Goal: Task Accomplishment & Management: Use online tool/utility

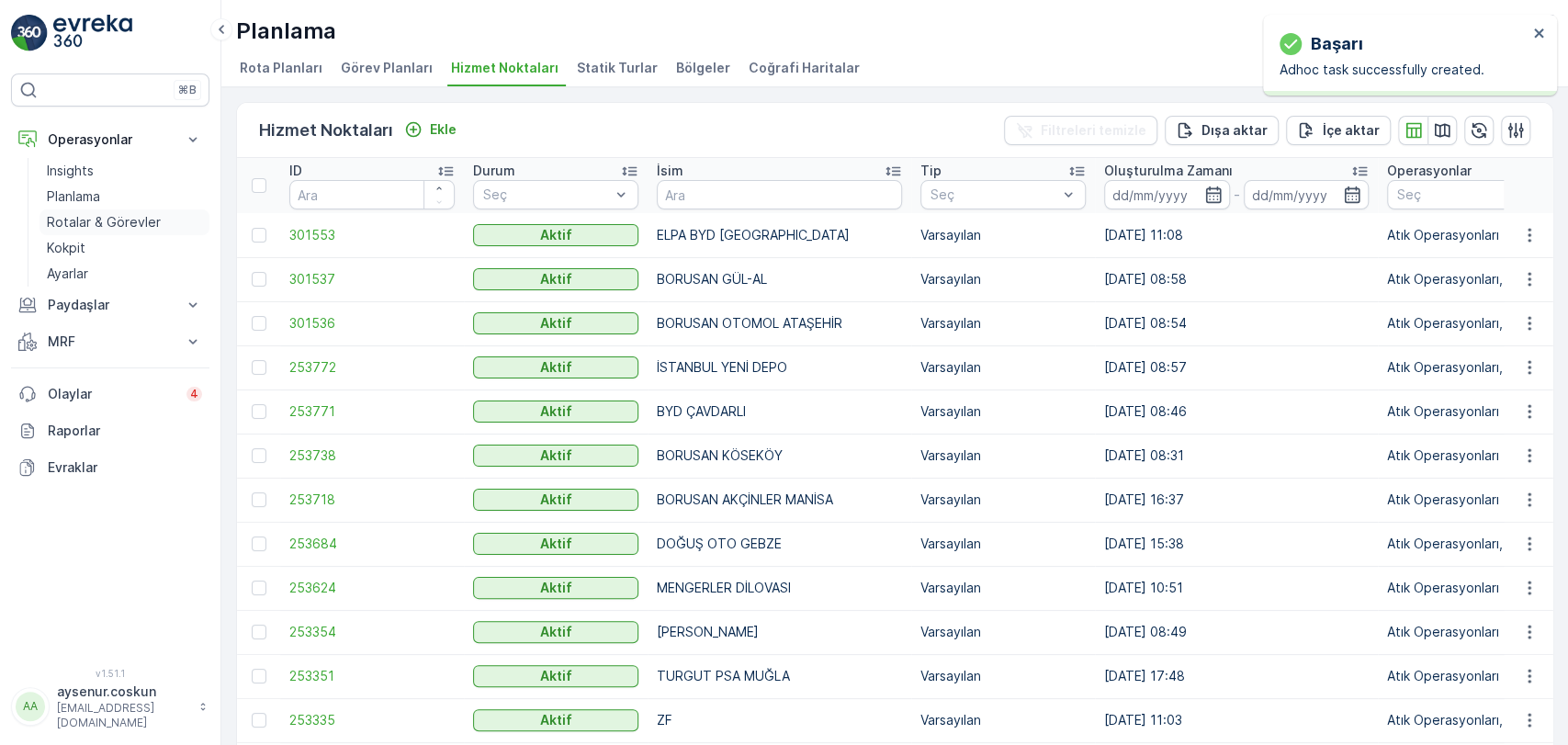
click at [125, 216] on p "Rotalar & Görevler" at bounding box center [103, 222] width 113 height 18
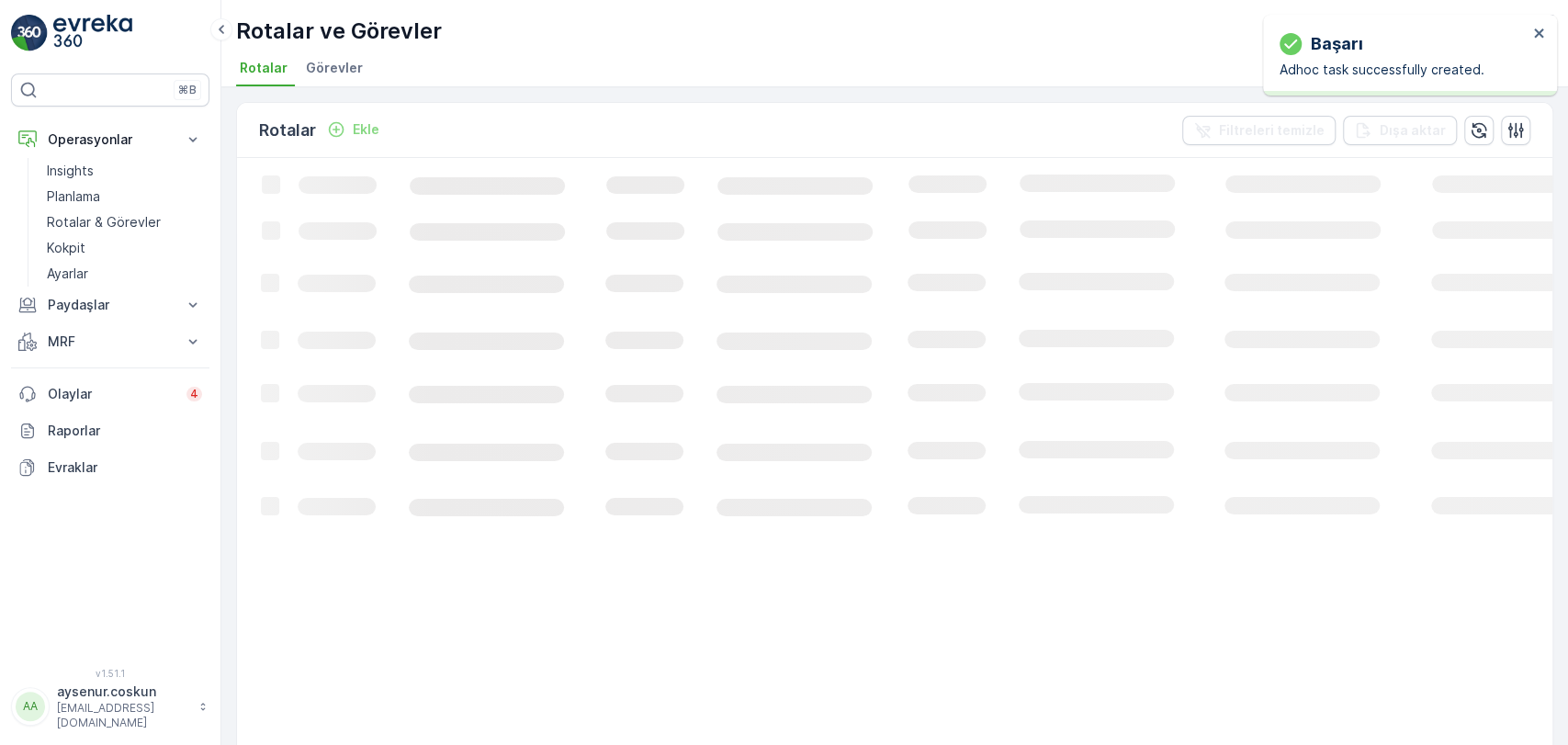
click at [331, 81] on li "Görevler" at bounding box center [336, 71] width 68 height 31
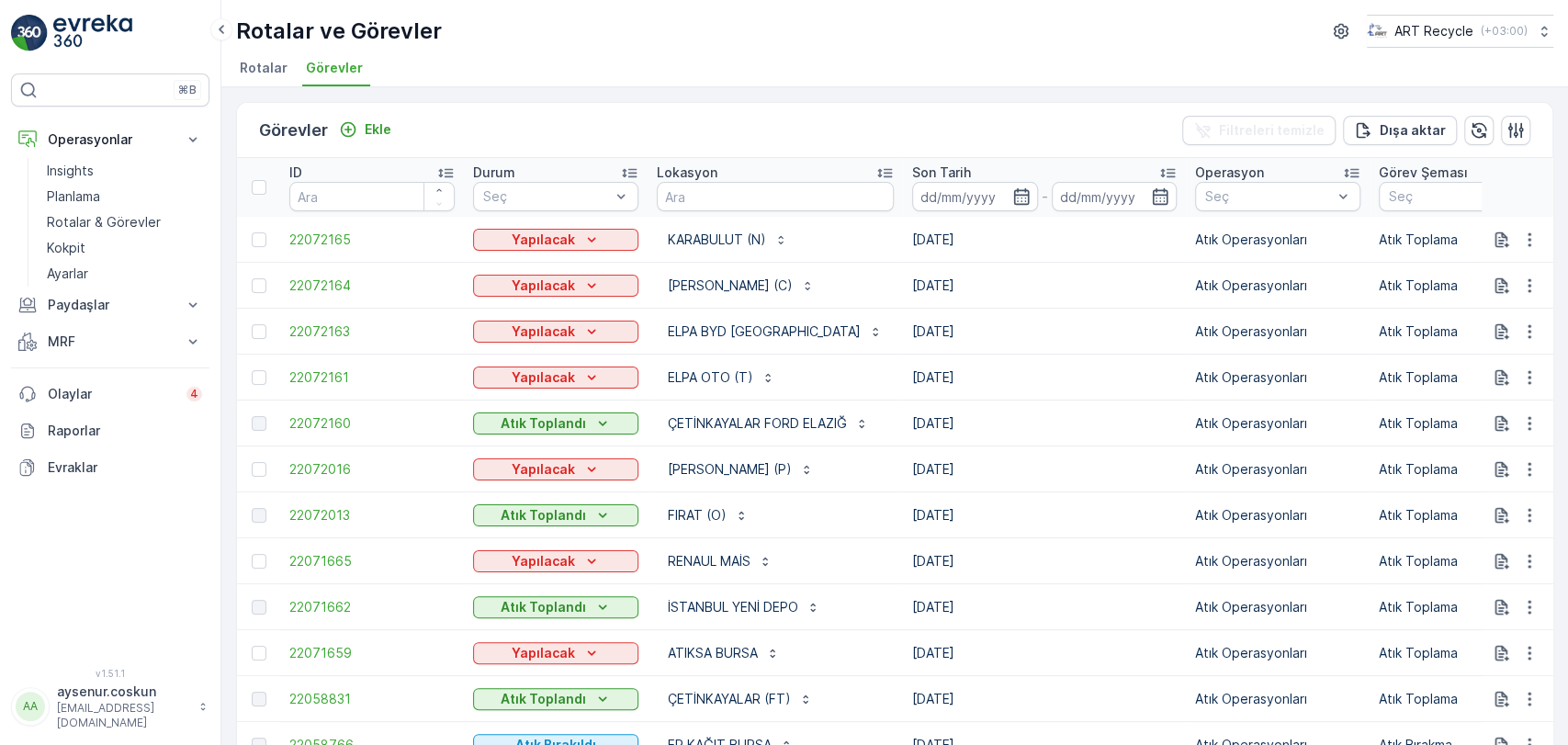
click at [114, 35] on img at bounding box center [92, 33] width 79 height 37
